Goal: Transaction & Acquisition: Book appointment/travel/reservation

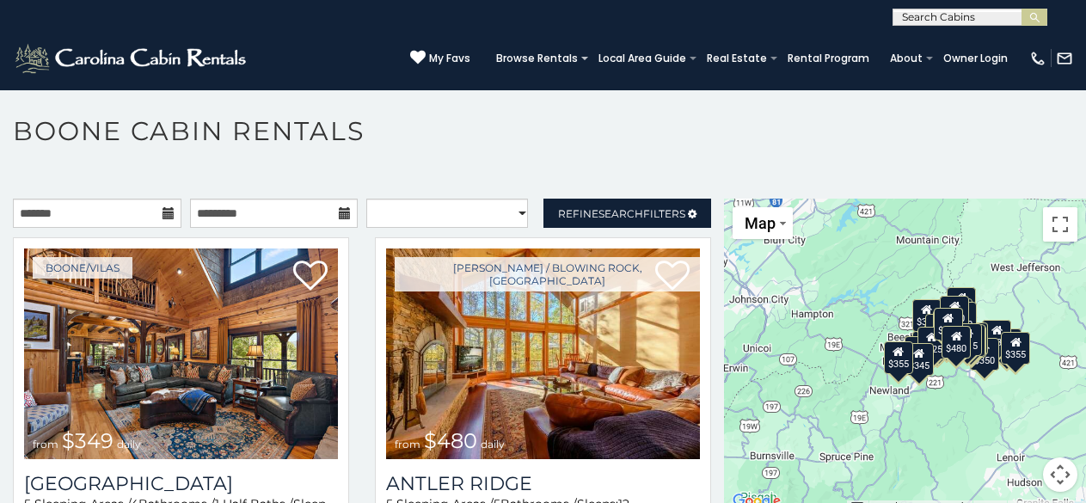
scroll to position [9, 0]
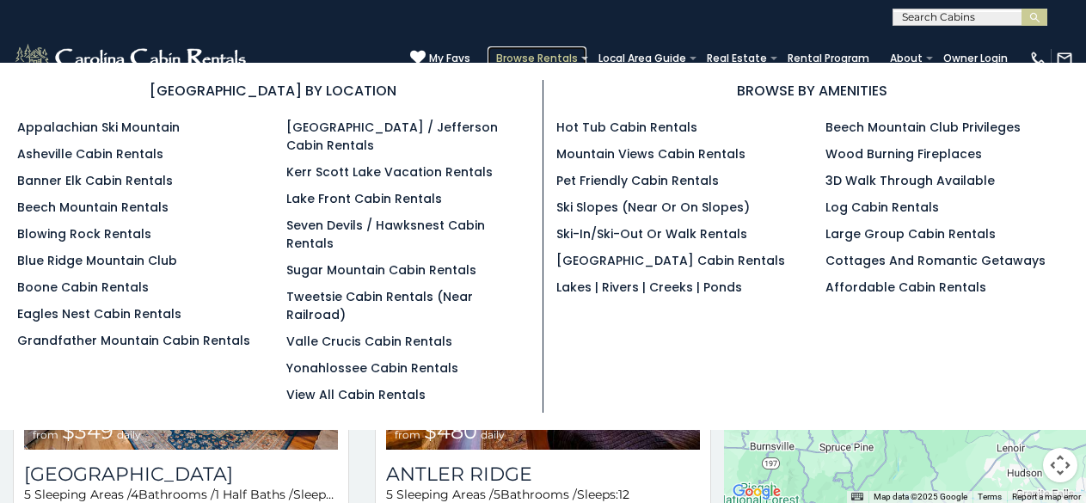
click at [493, 52] on link "Browse Rentals" at bounding box center [536, 58] width 99 height 24
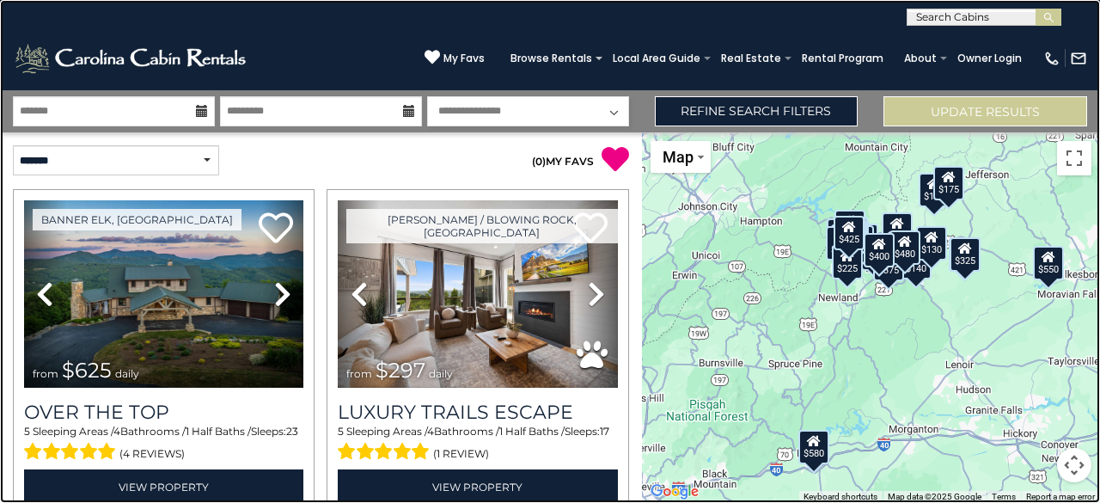
click at [280, 65] on link at bounding box center [550, 251] width 1100 height 503
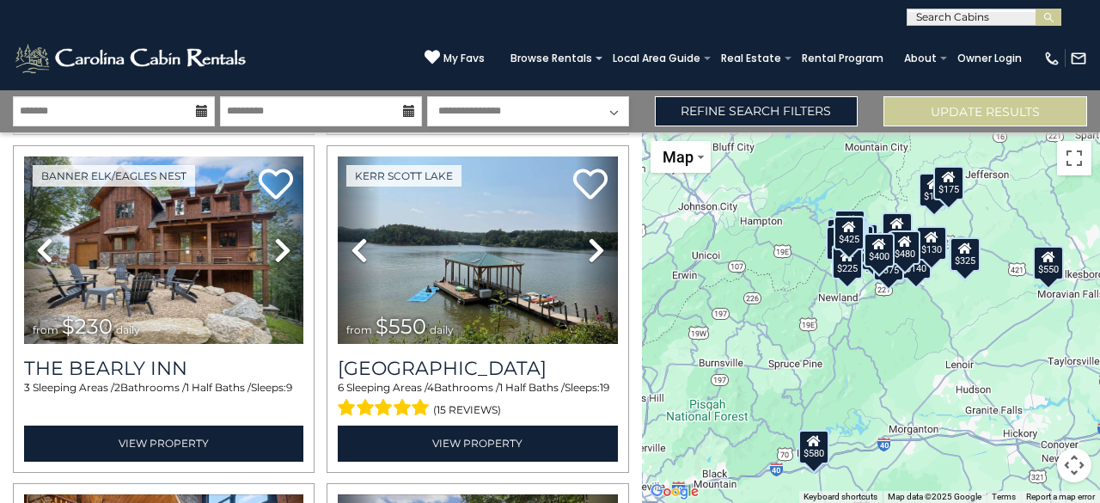
scroll to position [2062, 0]
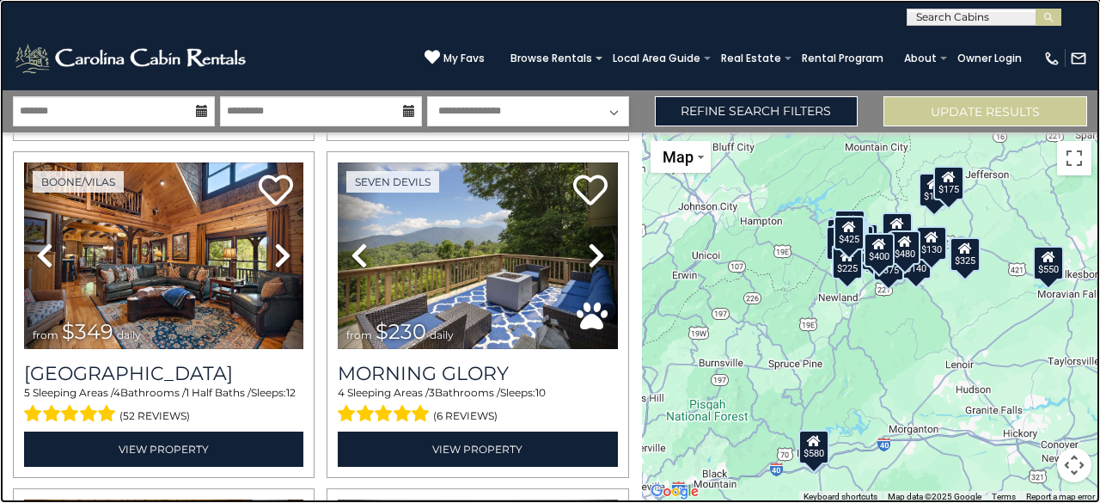
click at [379, 192] on link at bounding box center [550, 251] width 1100 height 503
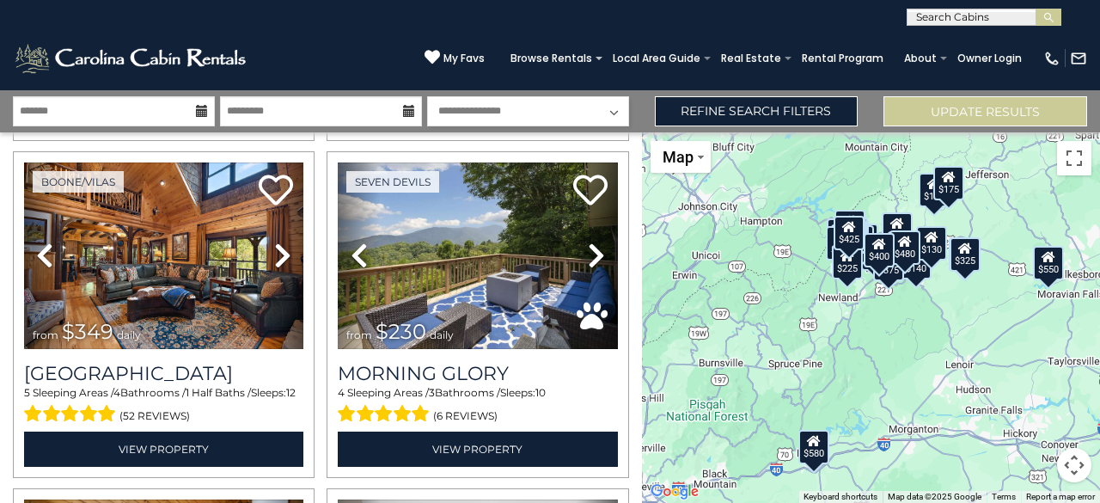
scroll to position [1730, 0]
